Goal: Information Seeking & Learning: Learn about a topic

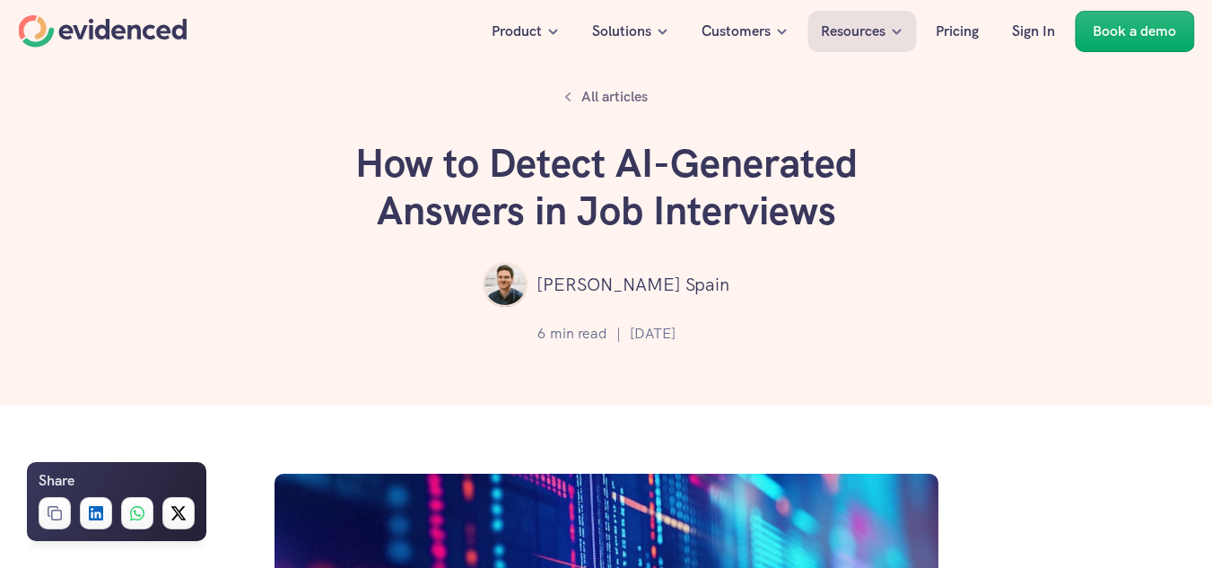
click at [273, 240] on div "All articles How to Detect AI-Generated Answers in Job Interviews [PERSON_NAME]…" at bounding box center [606, 202] width 1212 height 405
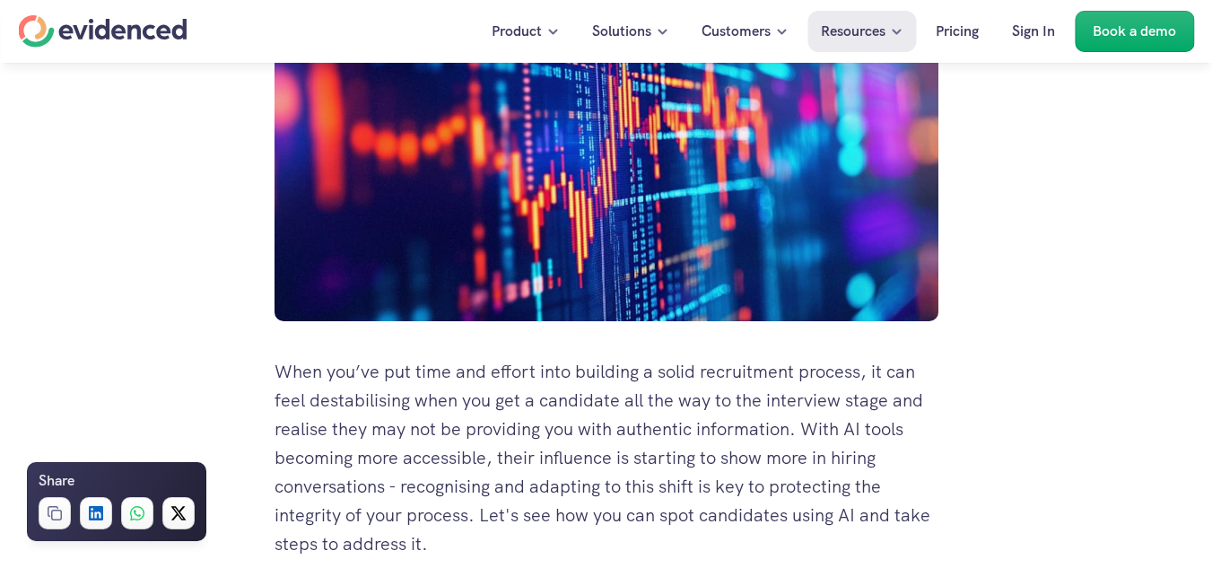
scroll to position [610, 0]
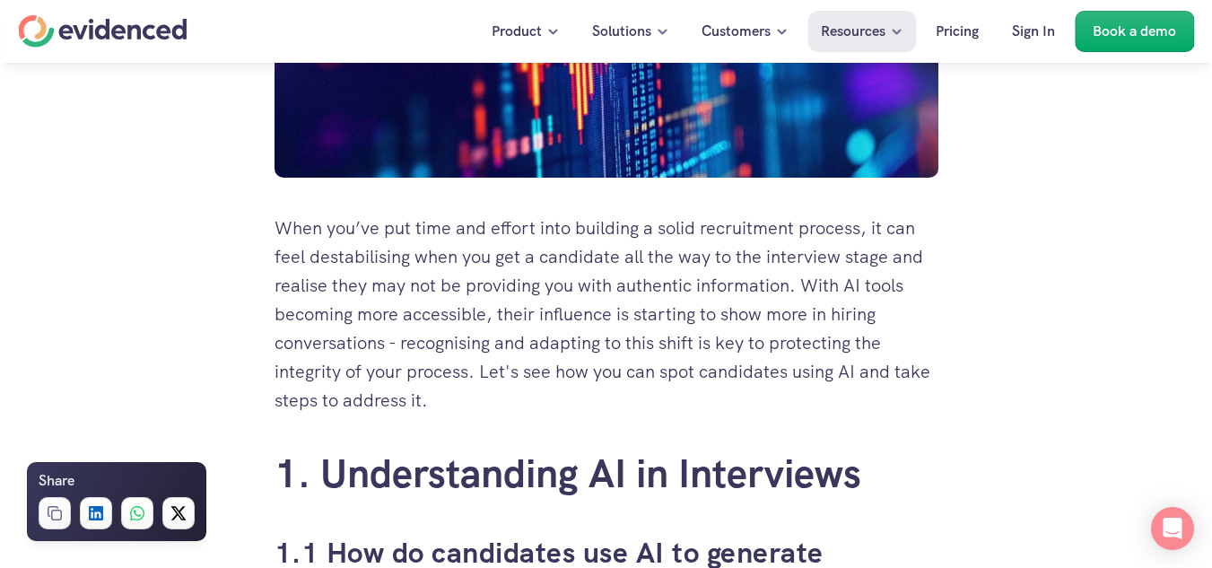
scroll to position [717, 0]
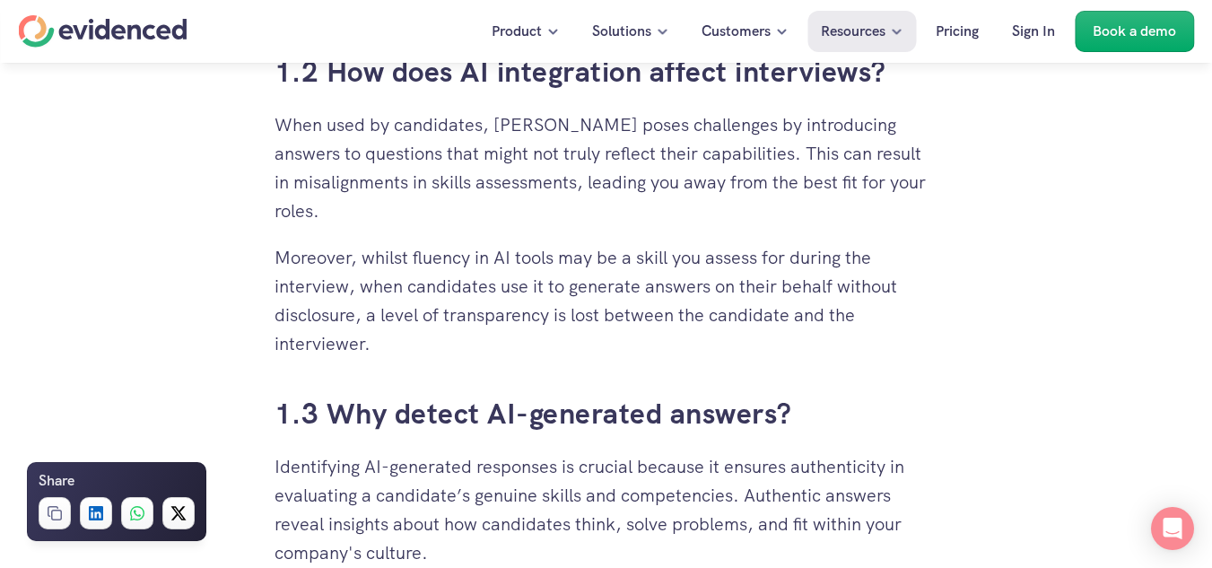
scroll to position [1471, 0]
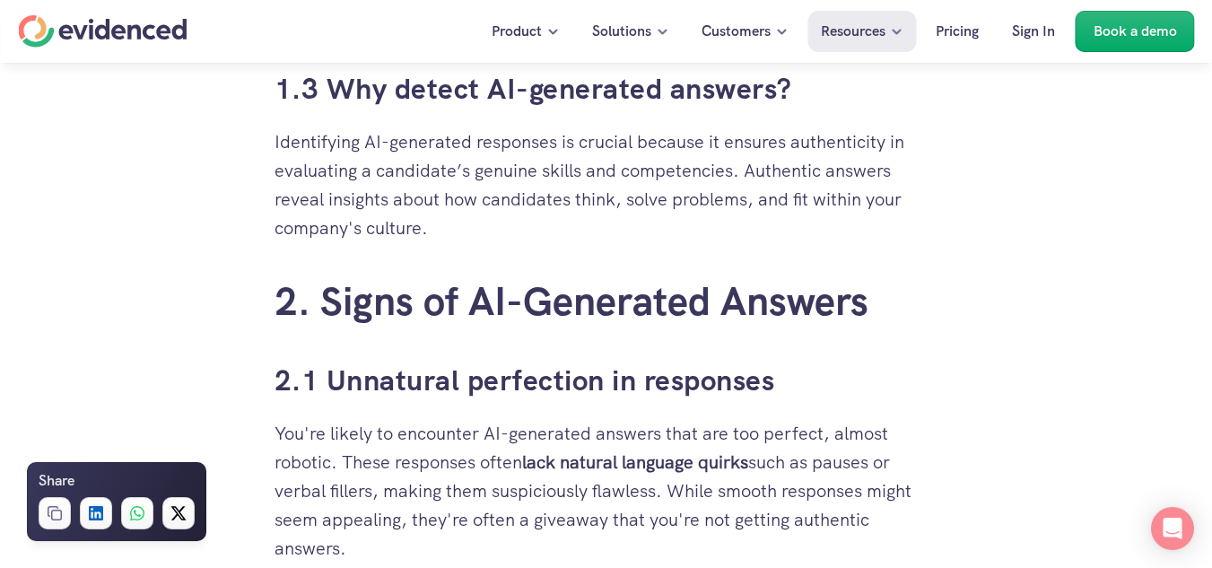
scroll to position [1830, 0]
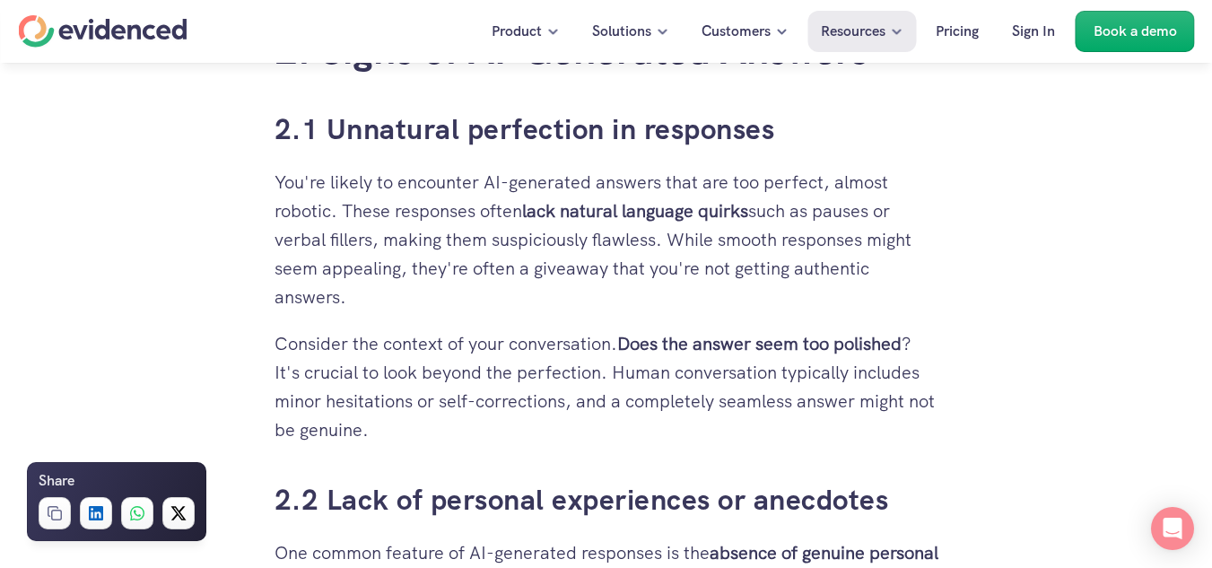
scroll to position [2081, 0]
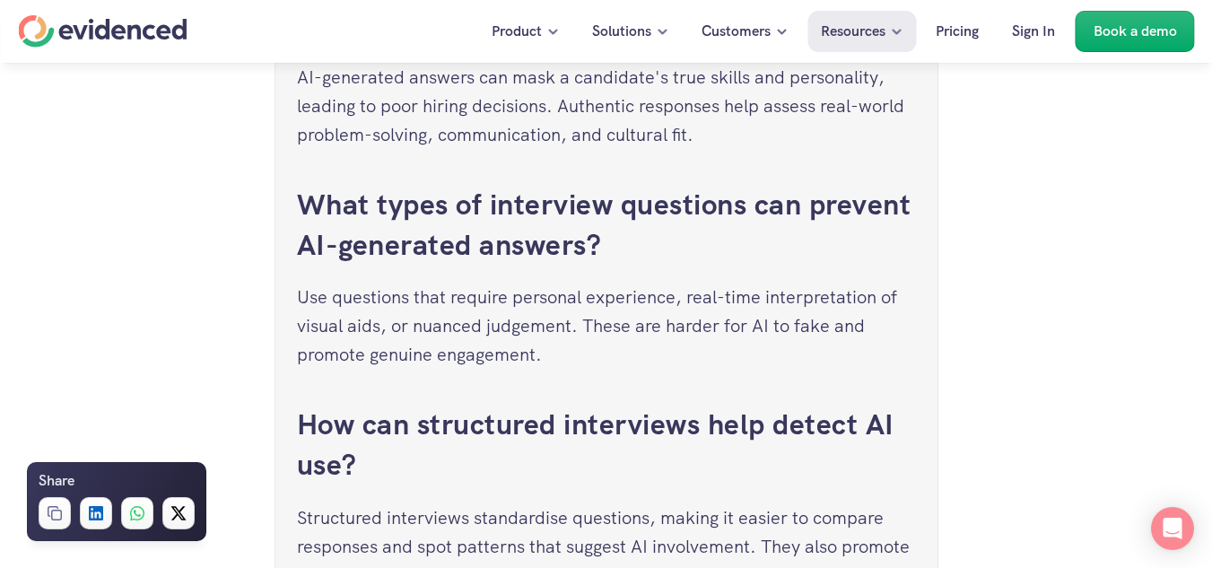
scroll to position [7282, 0]
